Goal: Task Accomplishment & Management: Manage account settings

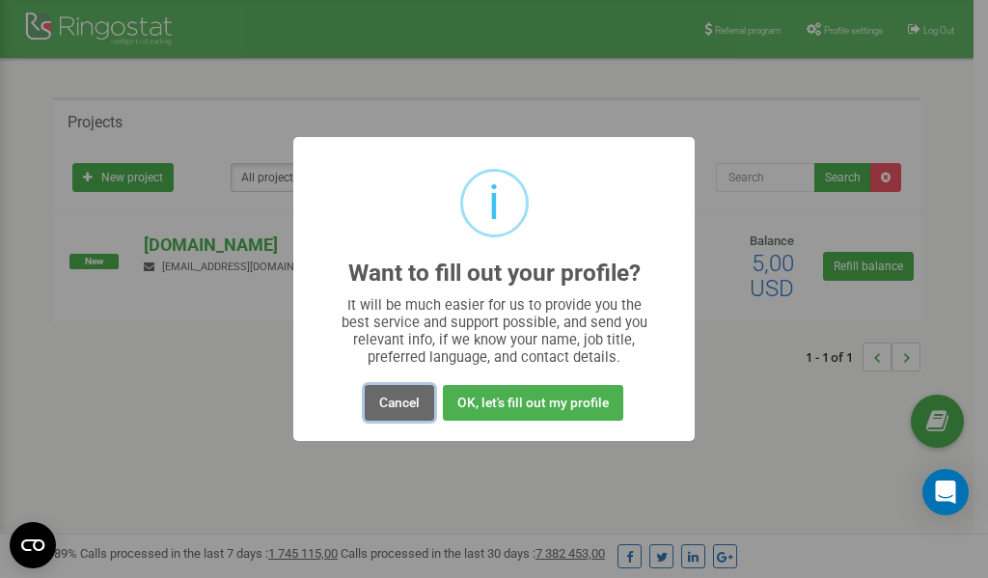
click at [408, 403] on button "Cancel" at bounding box center [399, 403] width 69 height 36
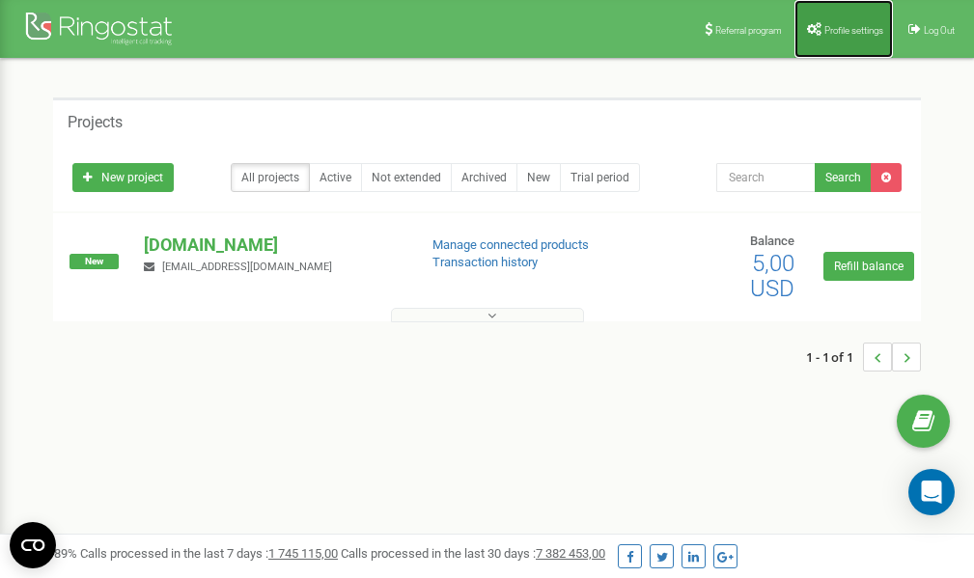
click at [842, 33] on span "Profile settings" at bounding box center [853, 30] width 59 height 11
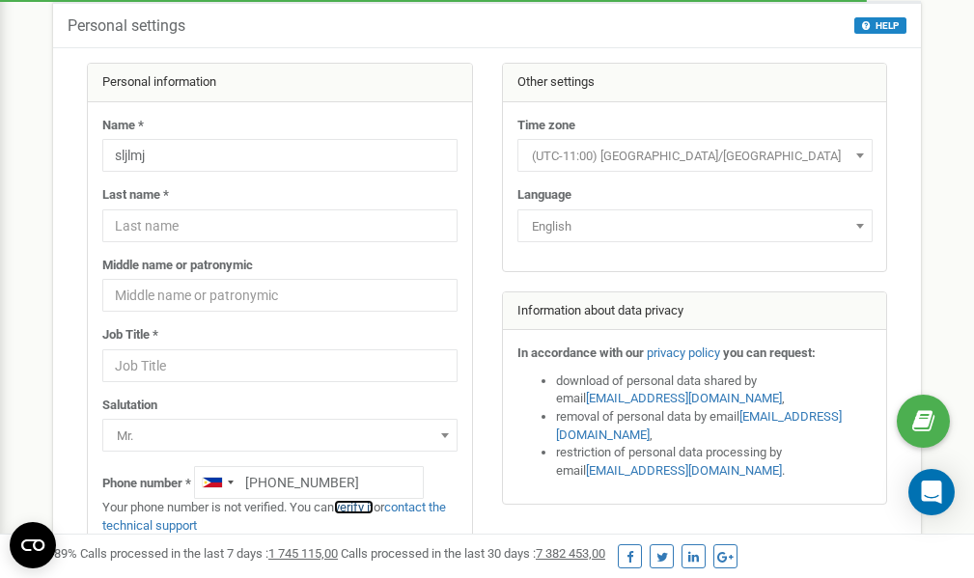
click at [365, 506] on link "verify it" at bounding box center [354, 507] width 40 height 14
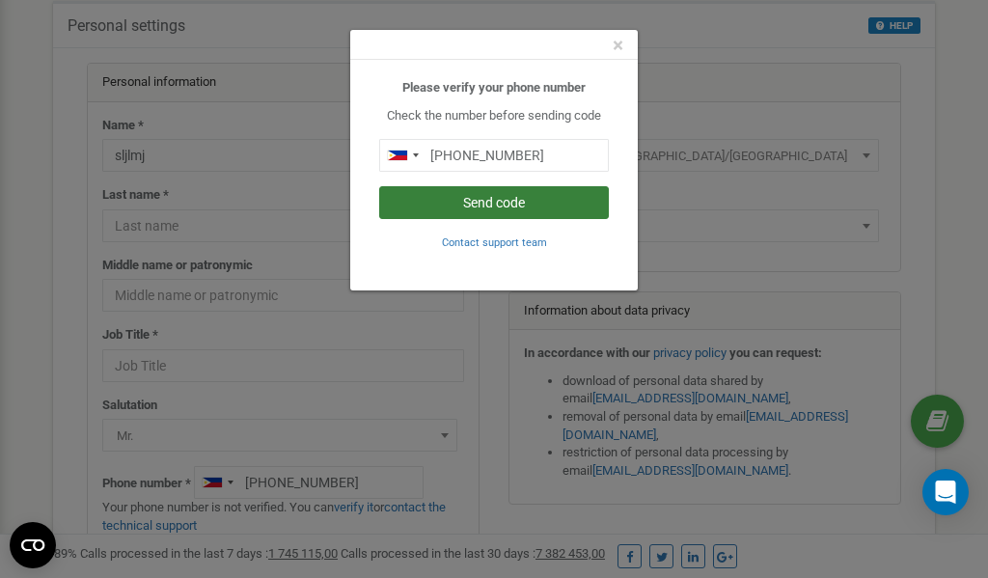
click at [491, 202] on button "Send code" at bounding box center [494, 202] width 230 height 33
